Goal: Task Accomplishment & Management: Use online tool/utility

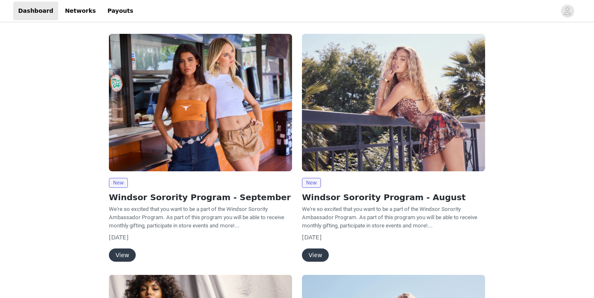
click at [121, 251] on button "View" at bounding box center [122, 254] width 27 height 13
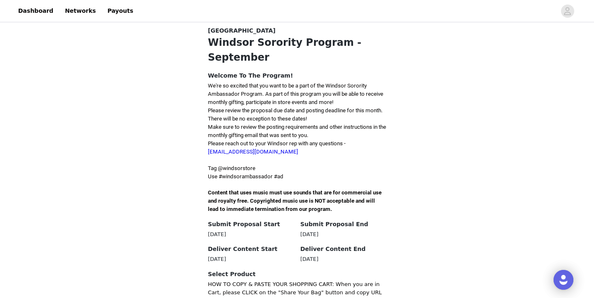
scroll to position [247, 0]
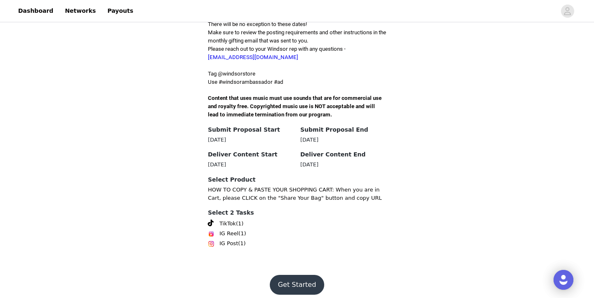
click at [295, 280] on button "Get Started" at bounding box center [297, 285] width 55 height 20
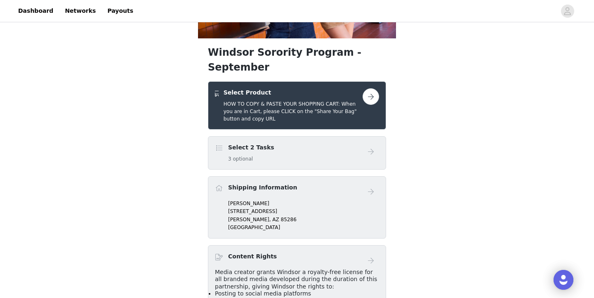
scroll to position [116, 0]
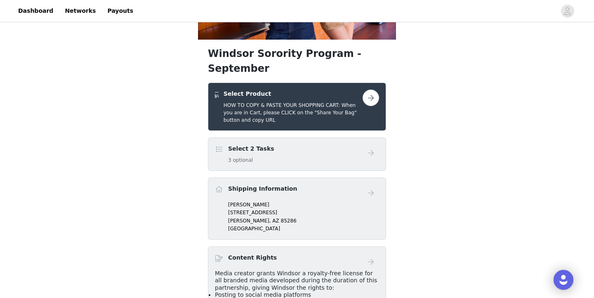
click at [371, 90] on button "button" at bounding box center [371, 98] width 17 height 17
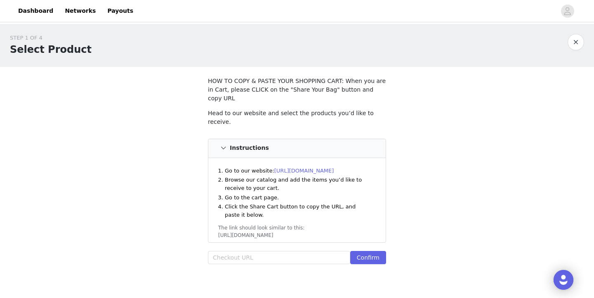
click at [282, 168] on link "[URL][DOMAIN_NAME]" at bounding box center [304, 171] width 60 height 6
